Goal: Information Seeking & Learning: Learn about a topic

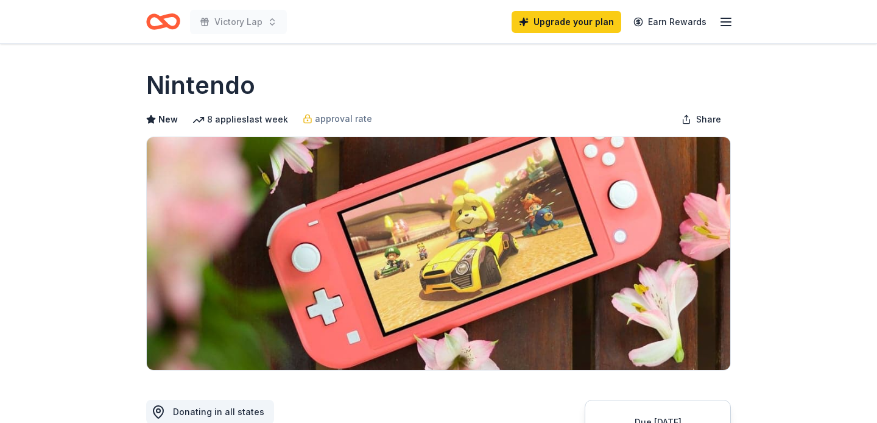
click at [179, 28] on icon "Home" at bounding box center [163, 21] width 34 height 29
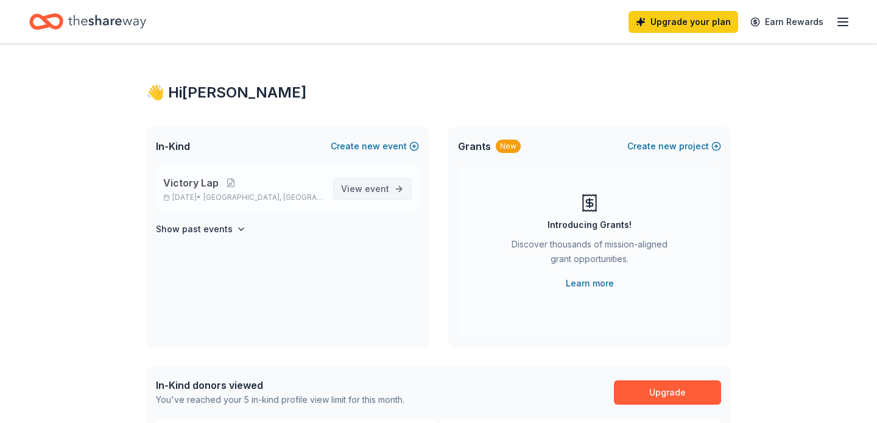
click at [368, 196] on span "View event" at bounding box center [365, 189] width 48 height 15
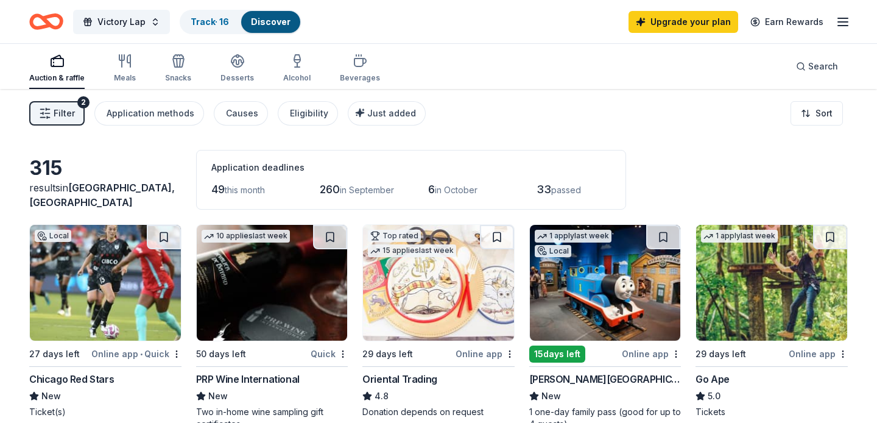
click at [48, 107] on icon "button" at bounding box center [45, 113] width 12 height 12
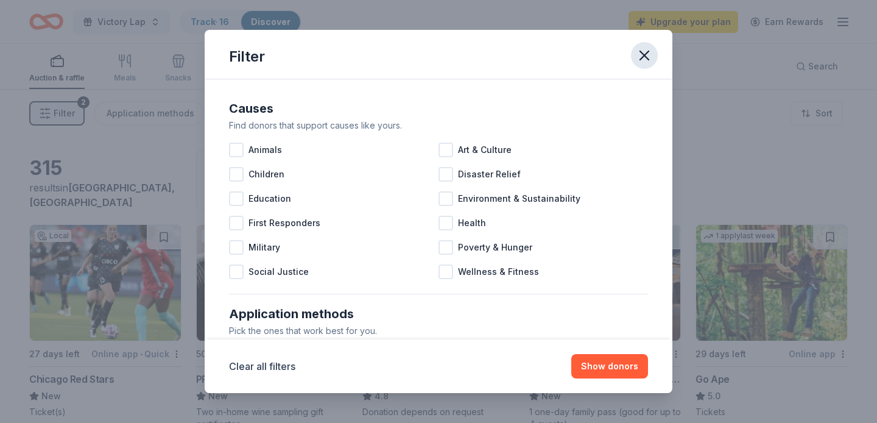
click at [647, 56] on icon "button" at bounding box center [644, 55] width 17 height 17
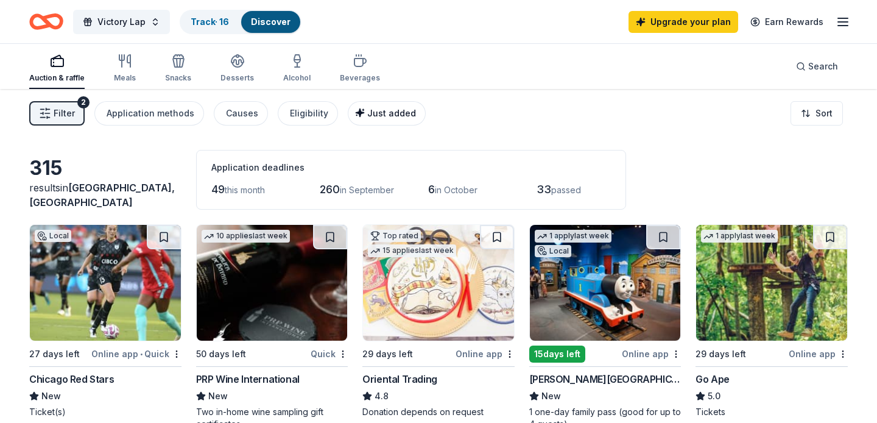
click at [355, 110] on icon "button" at bounding box center [360, 113] width 10 height 10
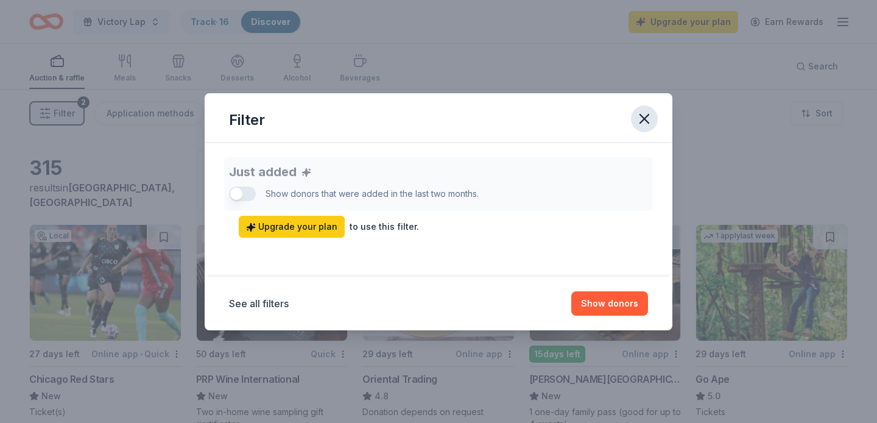
click at [646, 125] on icon "button" at bounding box center [644, 118] width 17 height 17
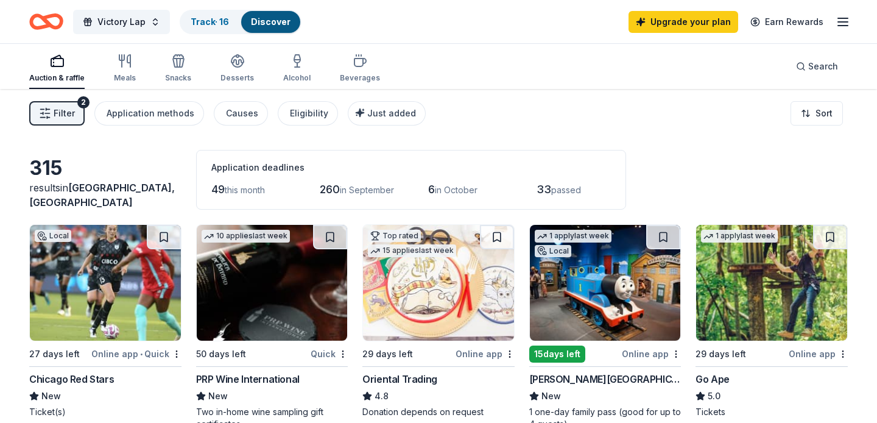
click at [50, 108] on icon "button" at bounding box center [45, 113] width 12 height 12
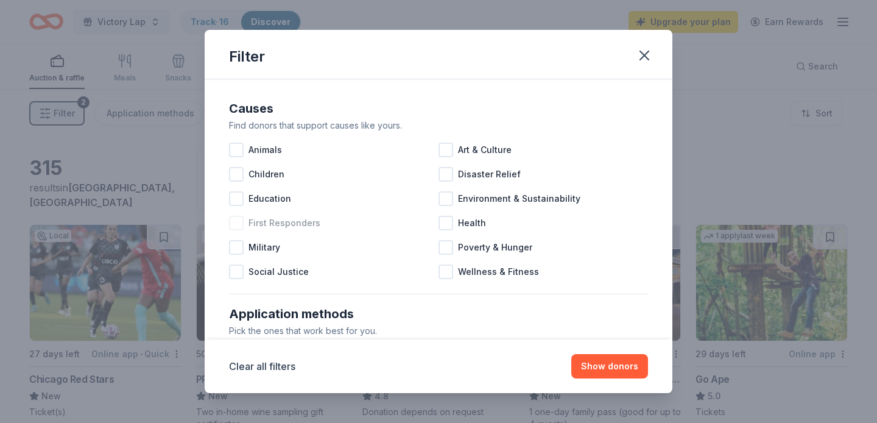
scroll to position [19, 0]
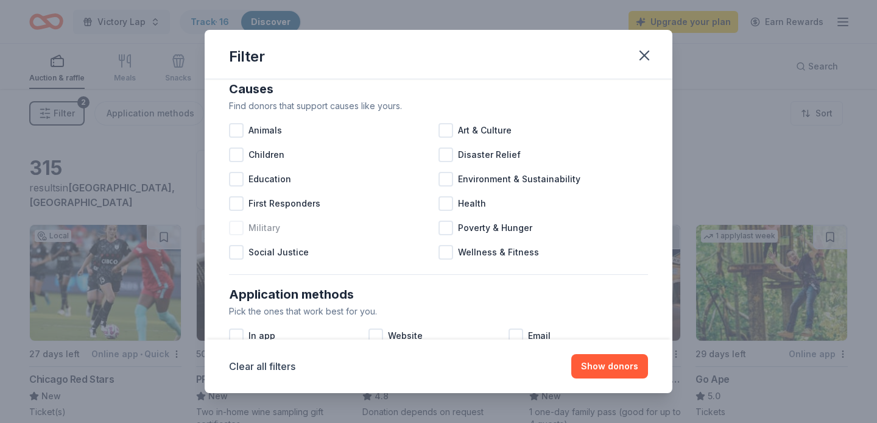
click at [233, 224] on div at bounding box center [236, 228] width 15 height 15
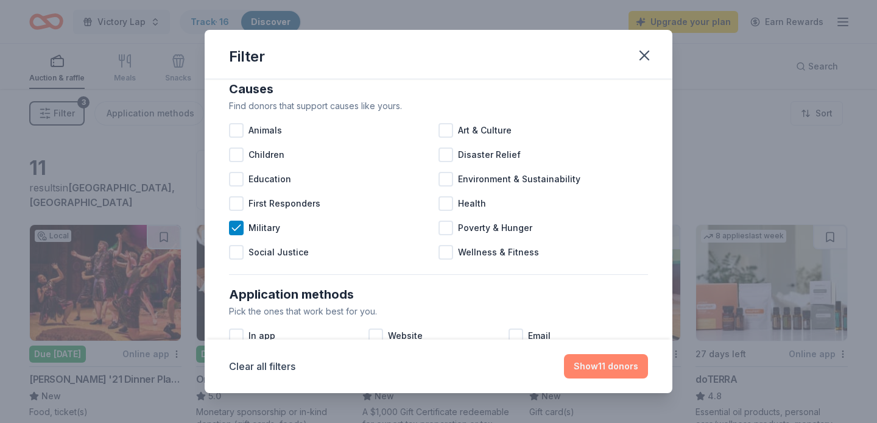
click at [608, 370] on button "Show 11 donors" at bounding box center [606, 366] width 84 height 24
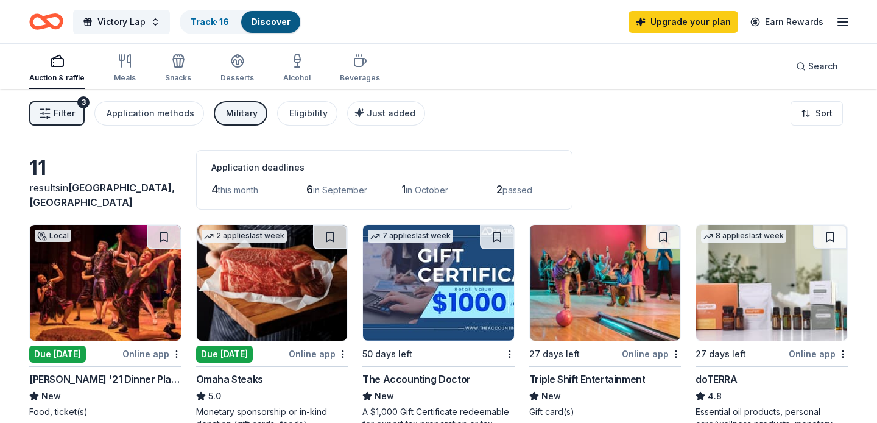
click at [57, 119] on span "Filter" at bounding box center [64, 113] width 21 height 15
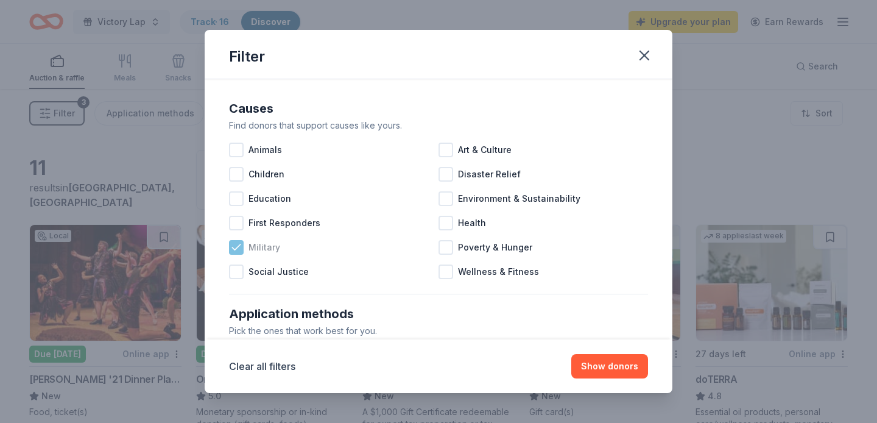
click at [238, 243] on icon at bounding box center [236, 247] width 12 height 12
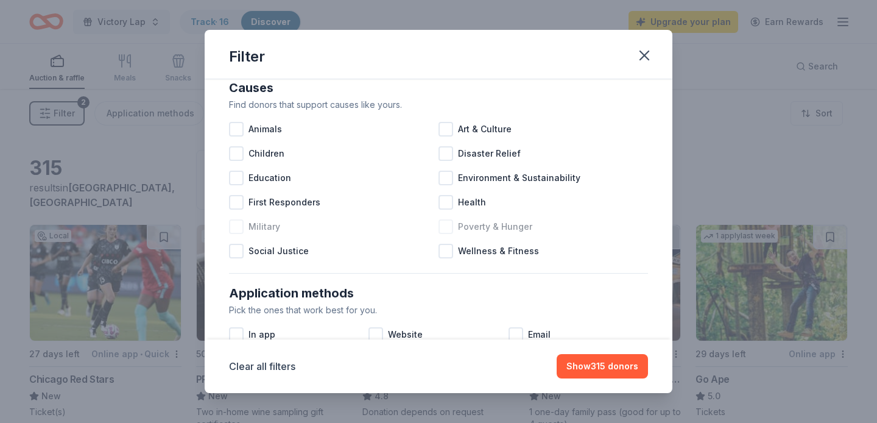
scroll to position [24, 0]
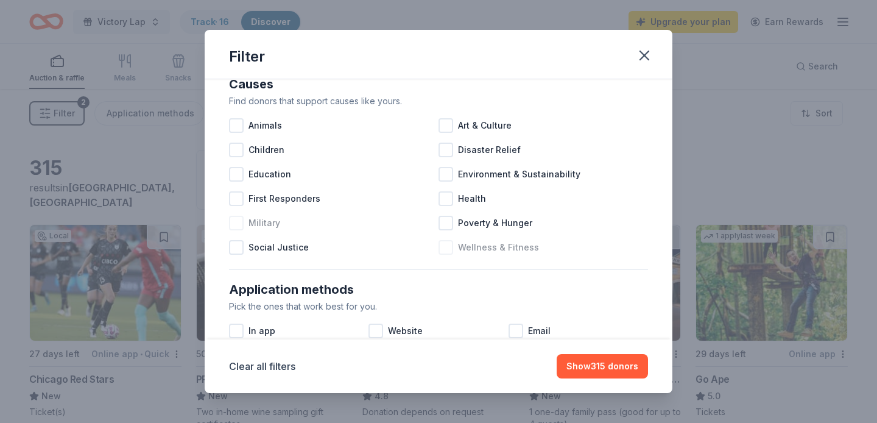
click at [448, 248] on div at bounding box center [446, 247] width 15 height 15
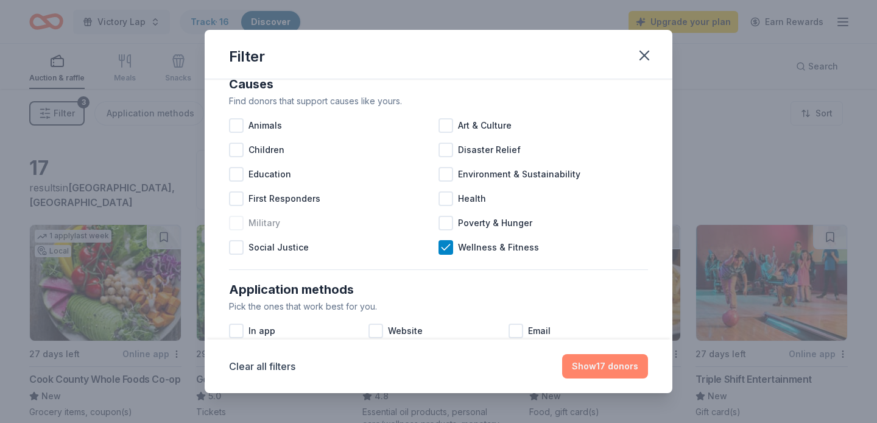
click at [619, 368] on button "Show 17 donors" at bounding box center [605, 366] width 86 height 24
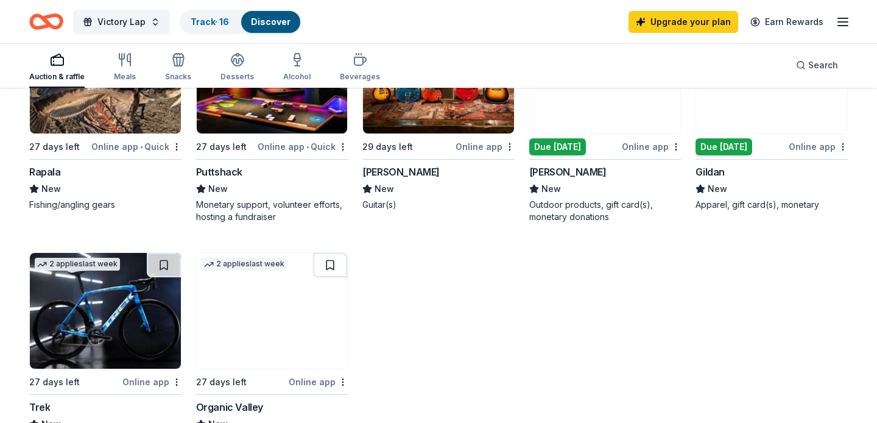
scroll to position [677, 0]
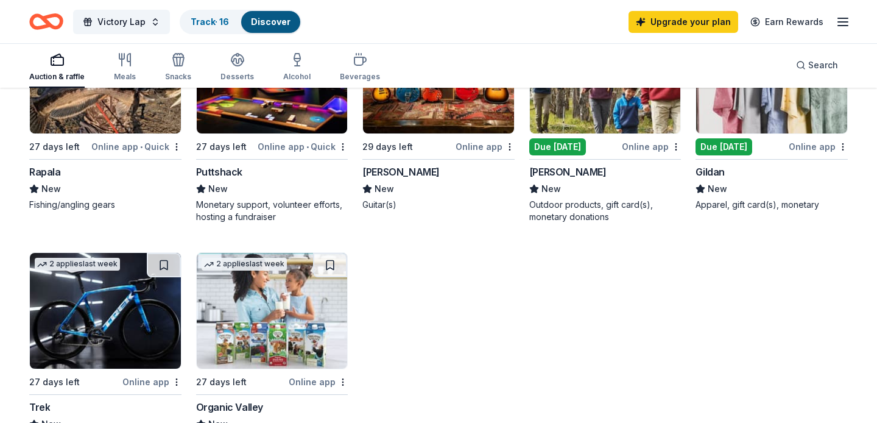
click at [70, 309] on img at bounding box center [105, 311] width 151 height 116
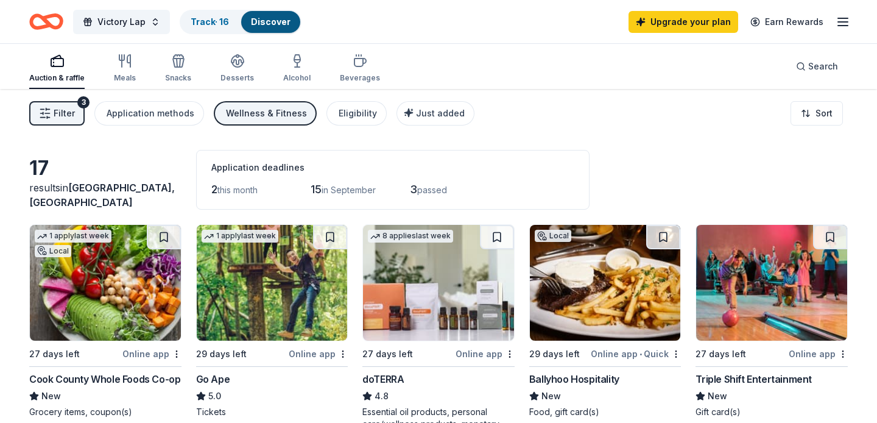
scroll to position [0, 0]
click at [62, 111] on span "Filter" at bounding box center [64, 113] width 21 height 15
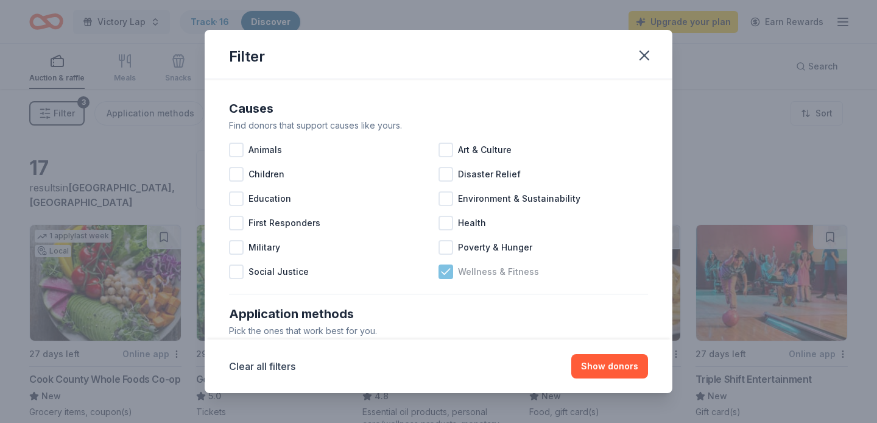
click at [450, 267] on icon at bounding box center [446, 272] width 12 height 12
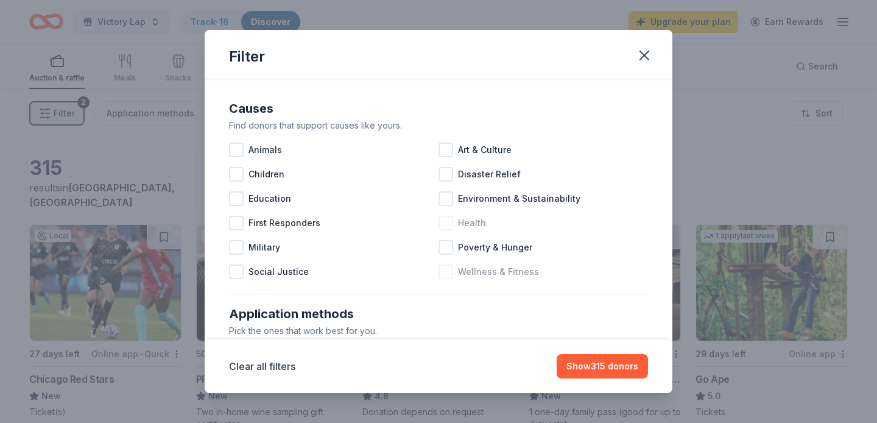
click at [443, 222] on div at bounding box center [446, 223] width 15 height 15
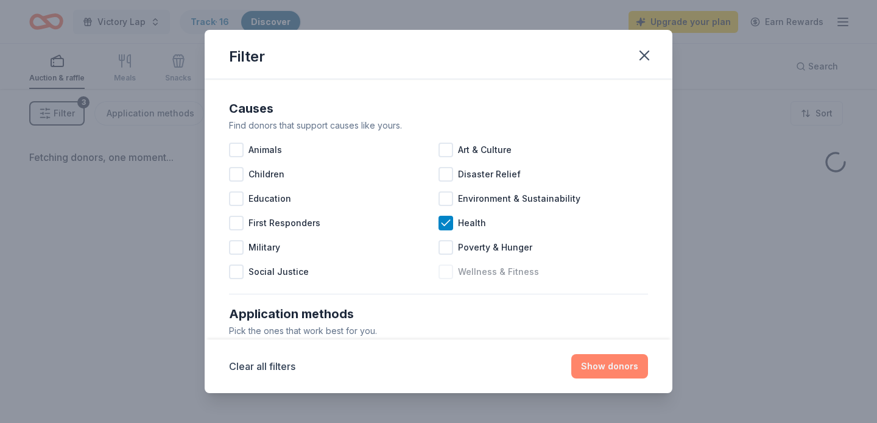
click at [604, 357] on button "Show donors" at bounding box center [609, 366] width 77 height 24
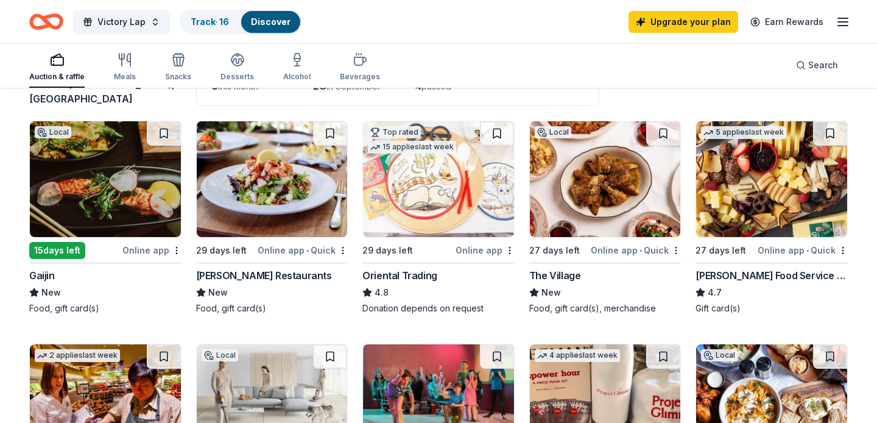
scroll to position [102, 0]
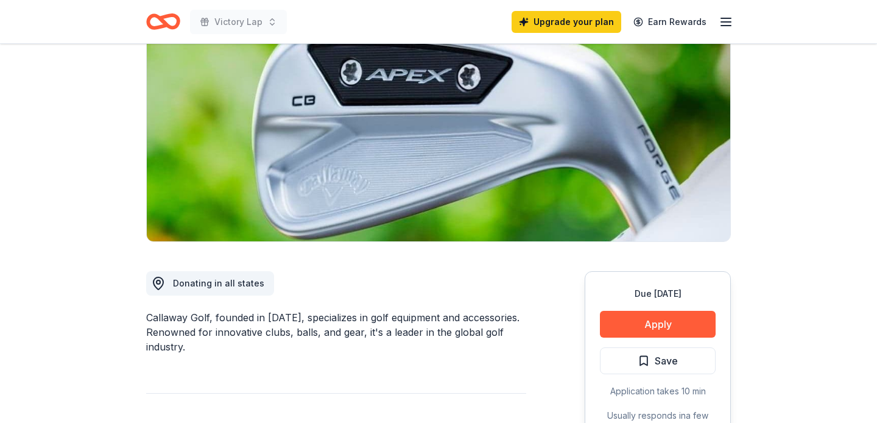
scroll to position [332, 0]
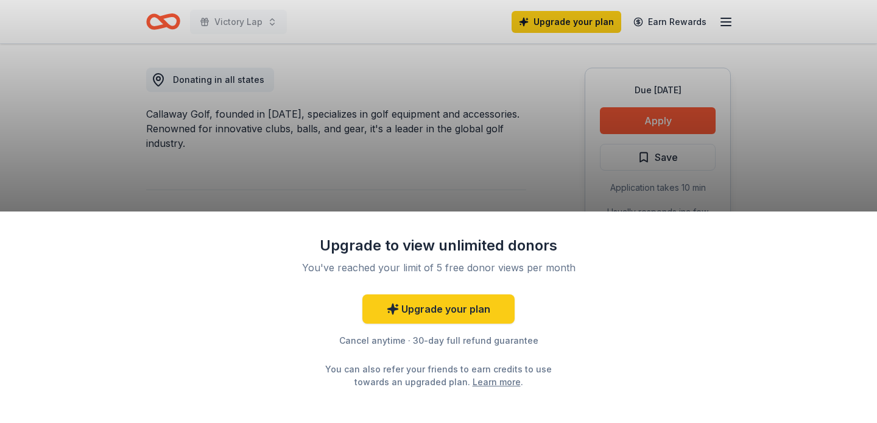
click at [440, 192] on div "Upgrade to view unlimited donors You've reached your limit of 5 free donor view…" at bounding box center [438, 211] width 877 height 423
click at [788, 178] on div "Upgrade to view unlimited donors You've reached your limit of 5 free donor view…" at bounding box center [438, 211] width 877 height 423
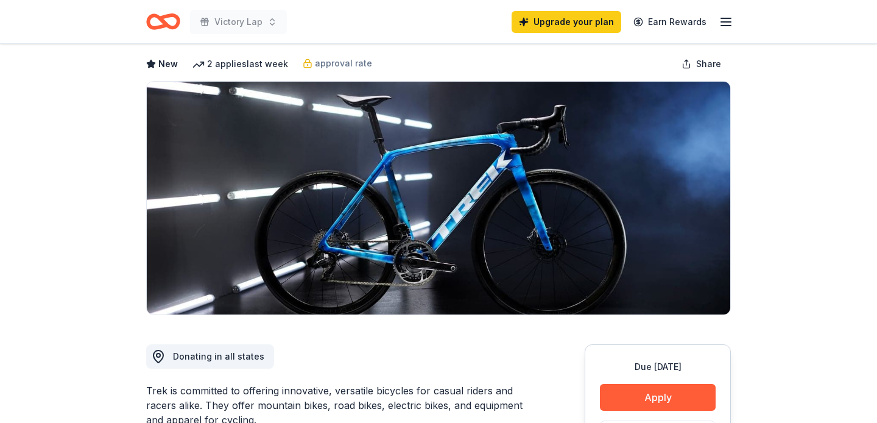
scroll to position [137, 0]
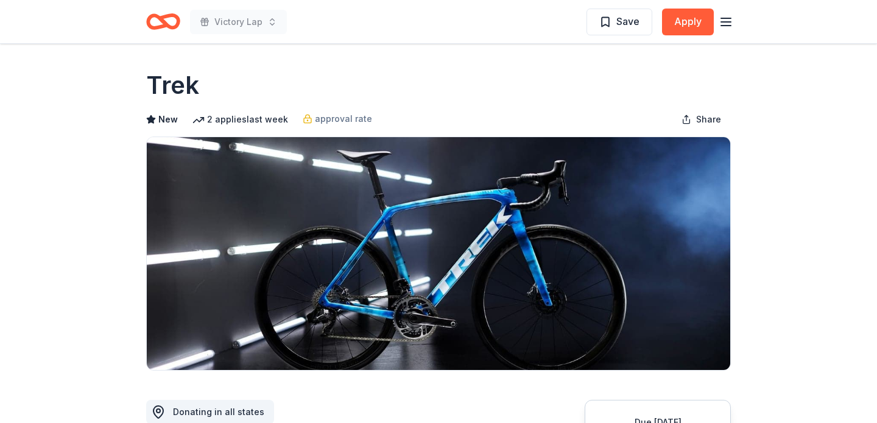
scroll to position [67, 0]
